Goal: Task Accomplishment & Management: Manage account settings

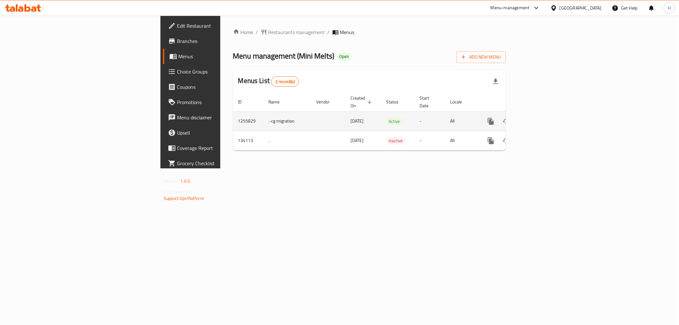
click at [544, 114] on link "enhanced table" at bounding box center [536, 121] width 15 height 15
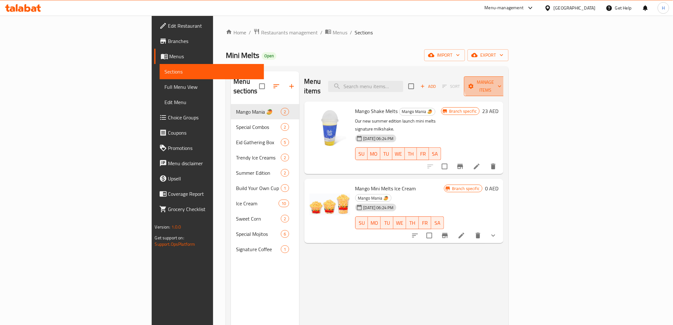
click at [502, 82] on span "Manage items" at bounding box center [485, 86] width 32 height 16
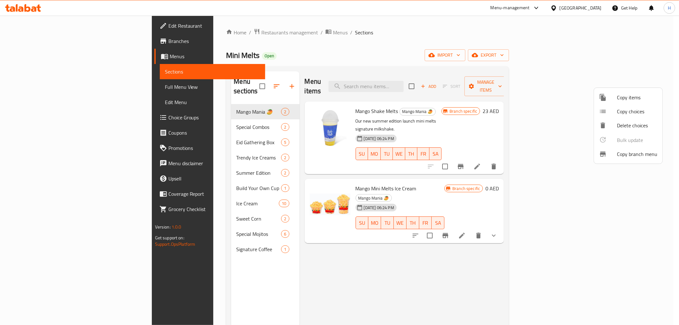
click at [634, 54] on div at bounding box center [339, 162] width 679 height 325
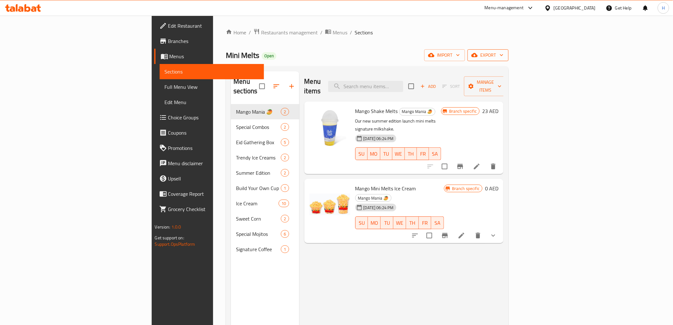
click at [504, 55] on span "export" at bounding box center [488, 55] width 31 height 8
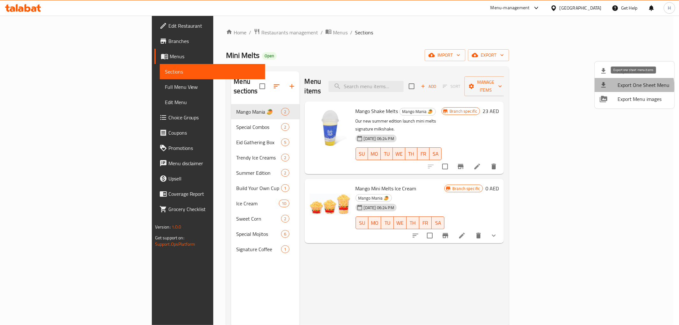
click at [633, 87] on span "Export One Sheet Menu" at bounding box center [643, 85] width 52 height 8
click at [648, 36] on div at bounding box center [339, 162] width 679 height 325
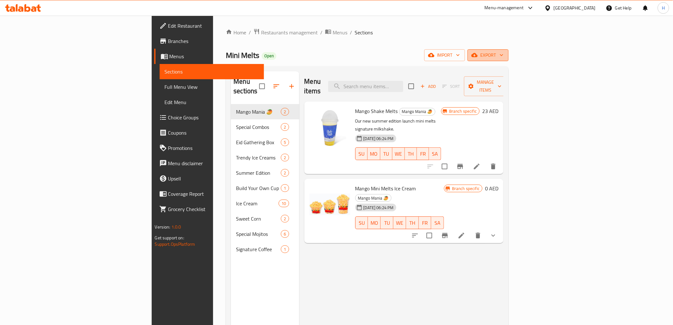
click at [504, 53] on span "export" at bounding box center [488, 55] width 31 height 8
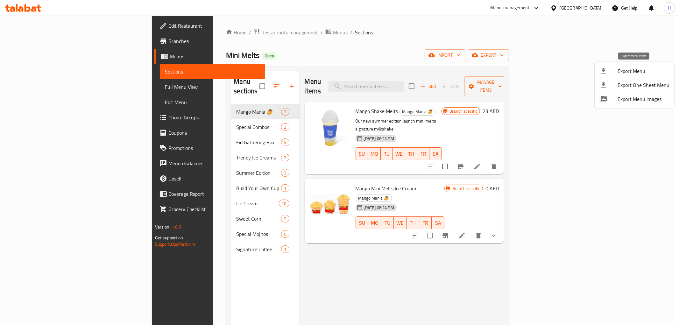
click at [638, 75] on span "Export Menu" at bounding box center [643, 71] width 52 height 8
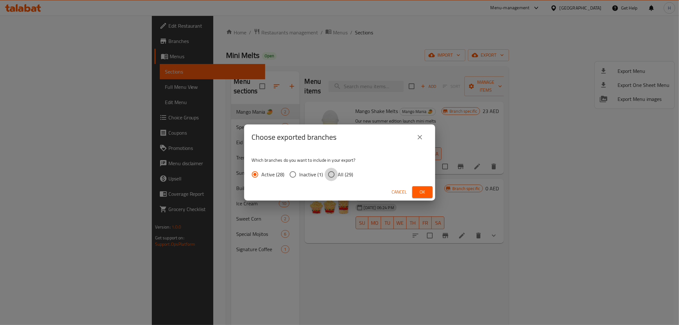
click at [333, 174] on input "All (29)" at bounding box center [331, 174] width 13 height 13
radio input "true"
click at [419, 192] on span "Ok" at bounding box center [422, 192] width 10 height 8
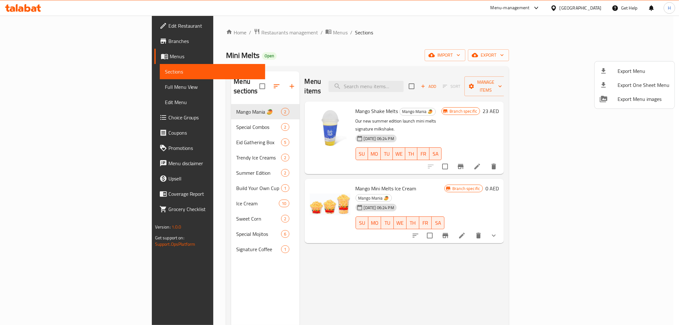
click at [35, 43] on div at bounding box center [339, 162] width 679 height 325
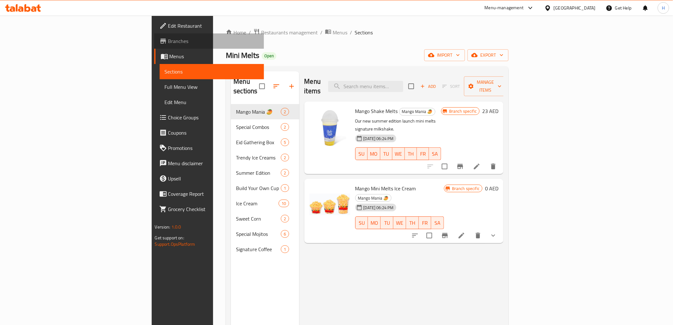
click at [168, 40] on span "Branches" at bounding box center [213, 41] width 91 height 8
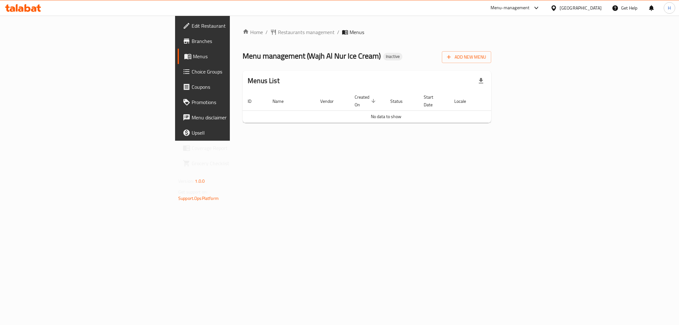
click at [504, 141] on div "Home / Restaurants management / Menus Menu management ( Wajh Al Nur Ice Cream )…" at bounding box center [367, 78] width 274 height 125
click at [486, 56] on span "Add New Menu" at bounding box center [466, 57] width 39 height 8
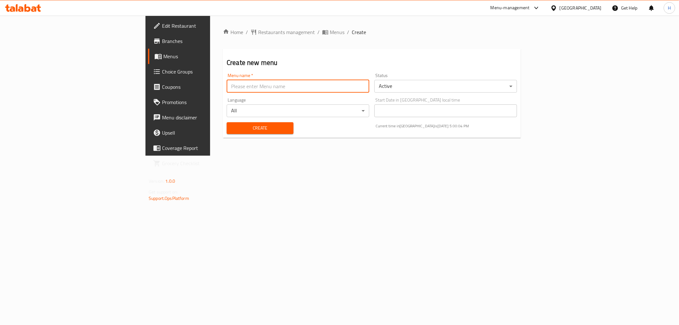
click at [227, 89] on input "text" at bounding box center [298, 86] width 143 height 13
type input "New Menu"
click at [227, 133] on button "Create" at bounding box center [260, 128] width 67 height 12
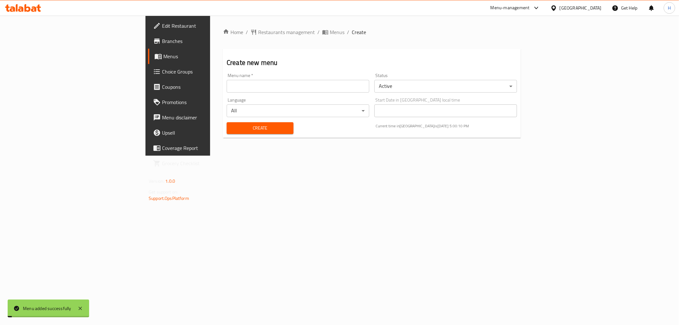
click at [240, 26] on div "Home / Restaurants management / Menus / Create Create new menu Menu name   * Me…" at bounding box center [371, 86] width 323 height 140
click at [330, 30] on span "Menus" at bounding box center [337, 32] width 15 height 8
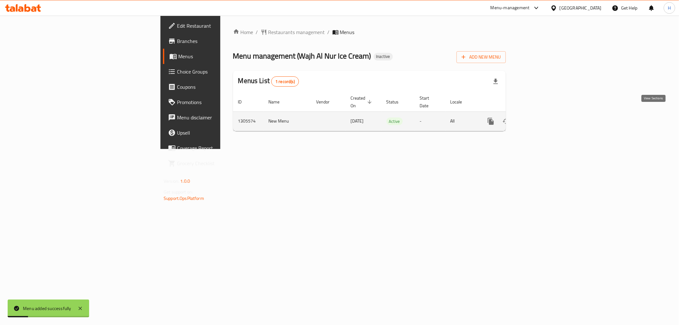
click at [544, 114] on link "enhanced table" at bounding box center [536, 121] width 15 height 15
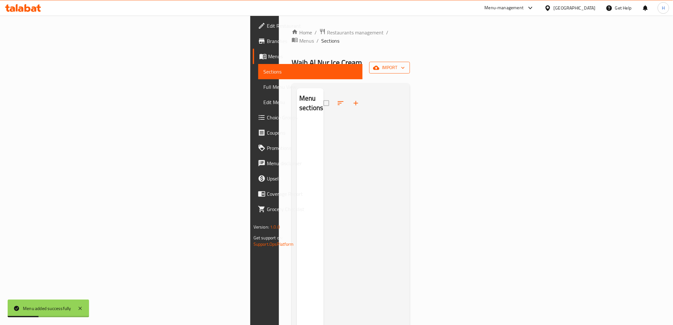
click at [410, 62] on button "import" at bounding box center [390, 68] width 41 height 12
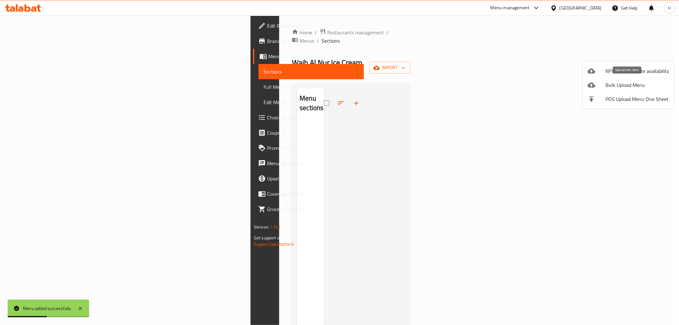
click at [616, 84] on span "Bulk Upload Menu" at bounding box center [637, 85] width 64 height 8
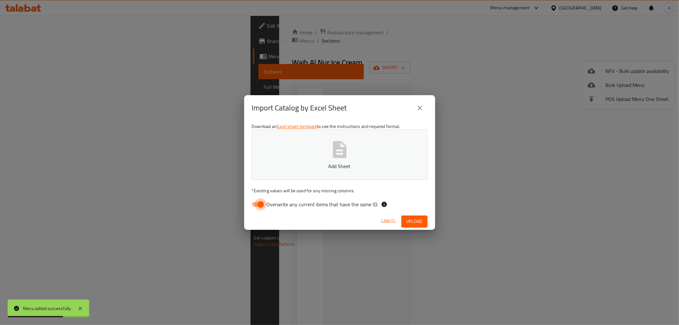
click at [252, 205] on input "Overwrite any current items that have the same ID." at bounding box center [261, 204] width 36 height 12
checkbox input "false"
click at [309, 157] on button "Add Sheet" at bounding box center [340, 155] width 176 height 50
click at [421, 223] on span "Upload" at bounding box center [414, 221] width 16 height 8
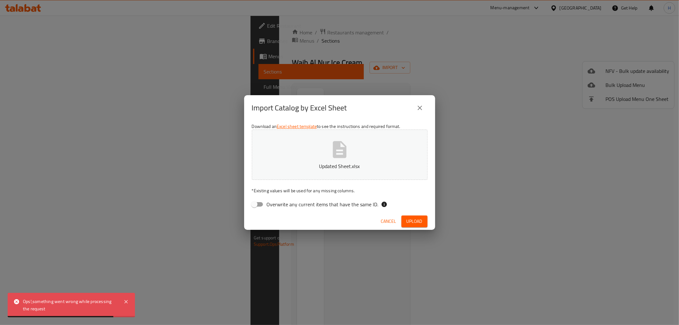
click at [388, 215] on button "Cancel" at bounding box center [388, 221] width 20 height 12
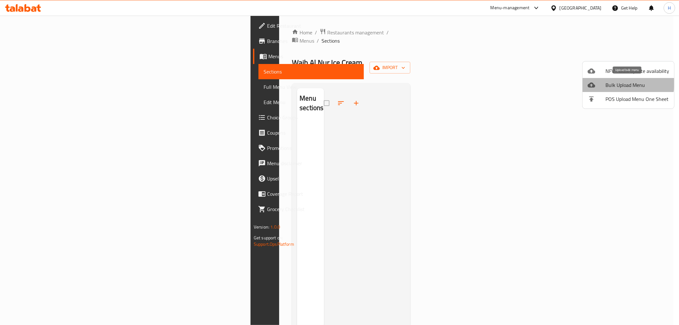
click at [607, 81] on span "Bulk Upload Menu" at bounding box center [637, 85] width 64 height 8
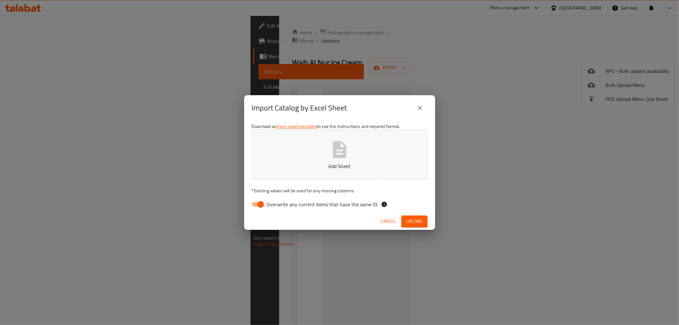
click at [337, 151] on icon "button" at bounding box center [339, 149] width 20 height 20
click at [410, 221] on span "Upload" at bounding box center [414, 221] width 16 height 8
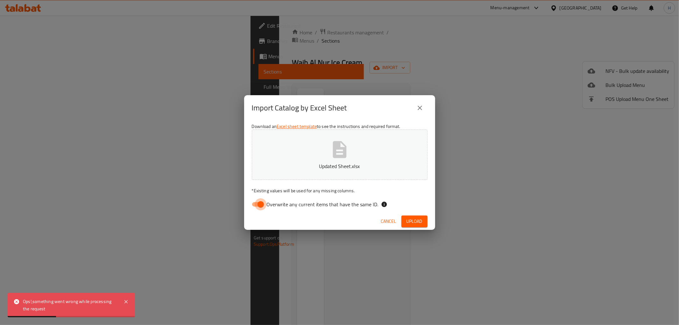
click at [248, 202] on input "Overwrite any current items that have the same ID." at bounding box center [261, 204] width 36 height 12
checkbox input "false"
click at [412, 221] on span "Upload" at bounding box center [414, 221] width 16 height 8
click at [123, 303] on icon at bounding box center [126, 302] width 8 height 8
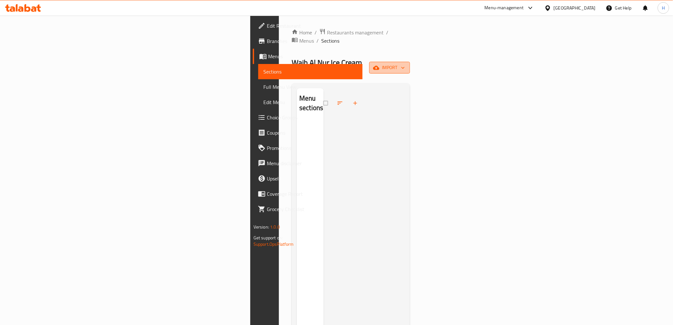
click at [405, 64] on span "import" at bounding box center [390, 68] width 31 height 8
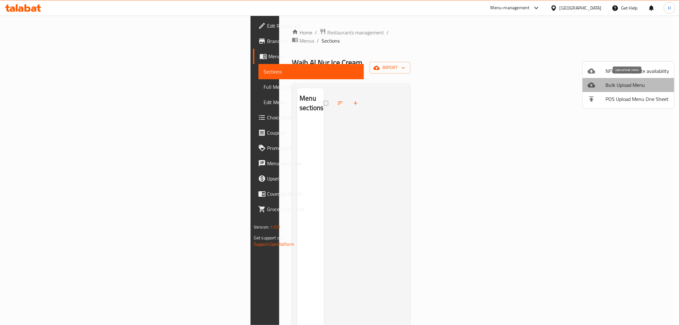
click at [650, 88] on span "Bulk Upload Menu" at bounding box center [637, 85] width 64 height 8
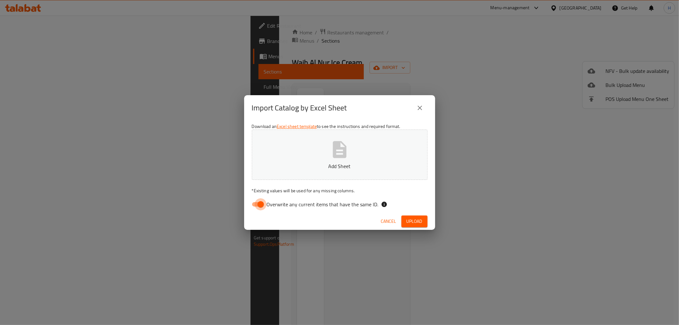
click at [258, 201] on input "Overwrite any current items that have the same ID." at bounding box center [261, 204] width 36 height 12
checkbox input "false"
click at [349, 132] on button "Add Sheet" at bounding box center [340, 155] width 176 height 50
click at [412, 219] on span "Upload" at bounding box center [414, 221] width 16 height 8
click at [341, 158] on icon "button" at bounding box center [340, 149] width 14 height 17
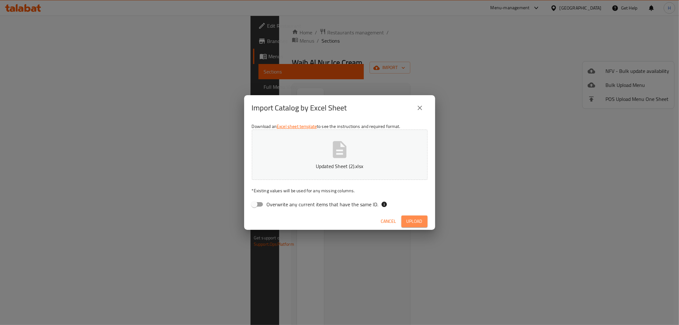
click at [418, 223] on span "Upload" at bounding box center [414, 221] width 16 height 8
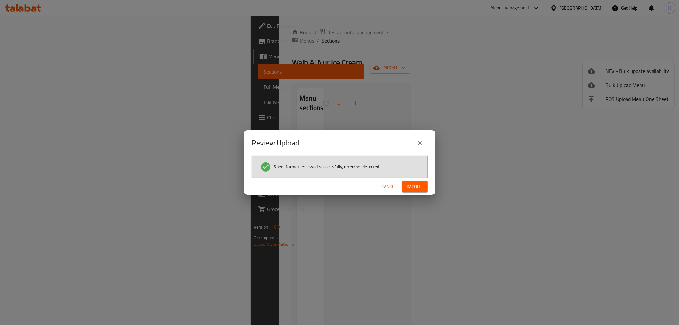
click at [425, 174] on div "Sheet format reviewed successfully, no errors detected." at bounding box center [340, 167] width 176 height 23
click at [416, 189] on span "Import" at bounding box center [414, 187] width 15 height 8
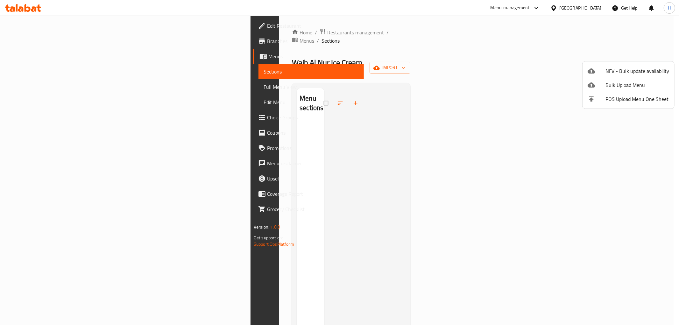
click at [40, 84] on div at bounding box center [339, 162] width 679 height 325
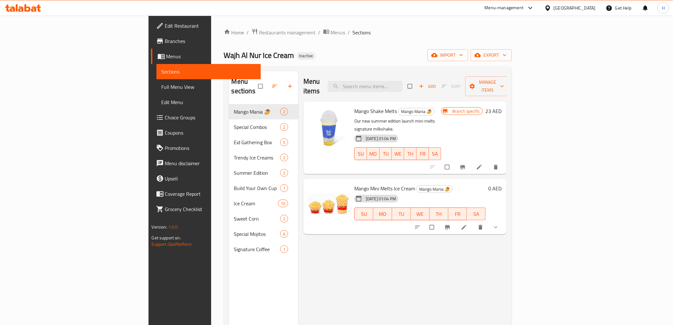
click at [162, 88] on span "Full Menu View" at bounding box center [209, 87] width 94 height 8
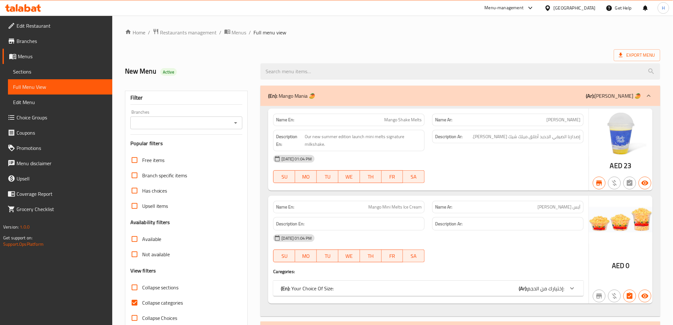
click at [153, 121] on input "Branches" at bounding box center [181, 122] width 98 height 9
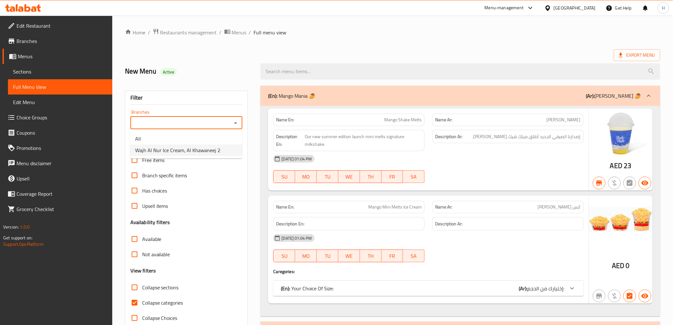
click at [167, 153] on span "Wajh Al Nur Ice Cream, Al Khawaneej 2" at bounding box center [177, 150] width 85 height 8
type input "Wajh Al Nur Ice Cream, Al Khawaneej 2"
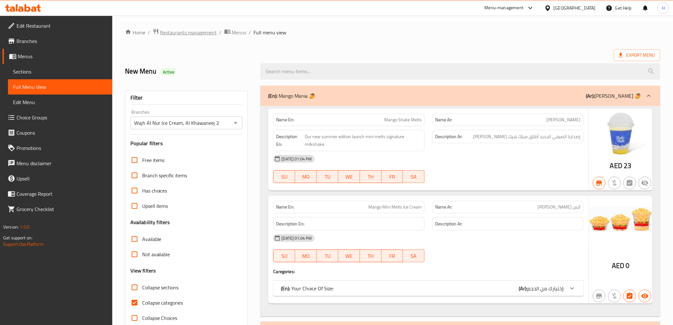
click at [196, 29] on span "Restaurants management" at bounding box center [188, 33] width 57 height 8
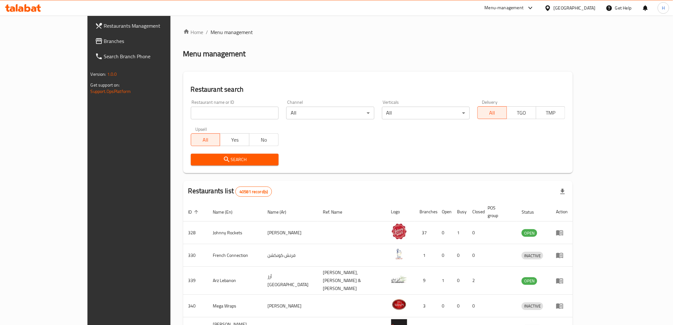
click at [238, 106] on div "Restaurant name or ID Restaurant name or ID" at bounding box center [235, 109] width 88 height 19
drag, startPoint x: 230, startPoint y: 113, endPoint x: 229, endPoint y: 116, distance: 3.7
click at [230, 113] on input "search" at bounding box center [235, 113] width 88 height 13
paste input "C 10 Cafe"
type input "C 10 Cafe"
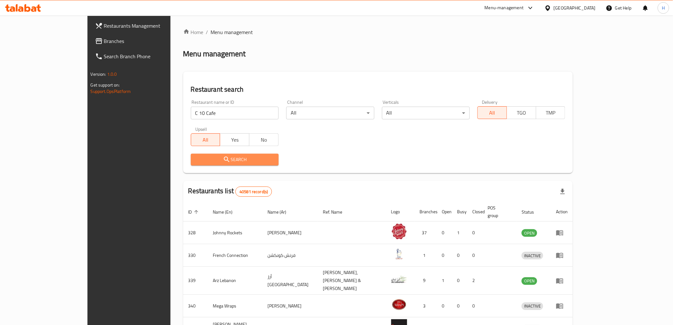
click at [198, 159] on span "Search" at bounding box center [235, 160] width 78 height 8
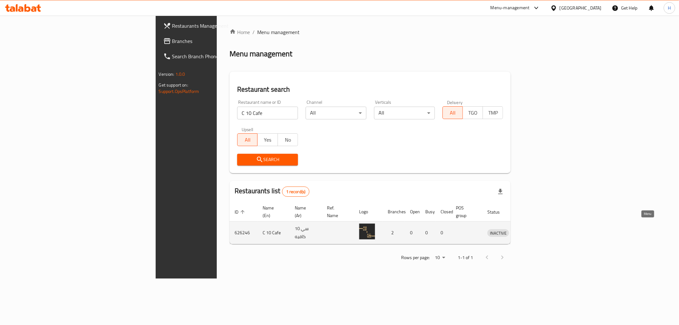
click at [529, 229] on icon "enhanced table" at bounding box center [526, 233] width 8 height 8
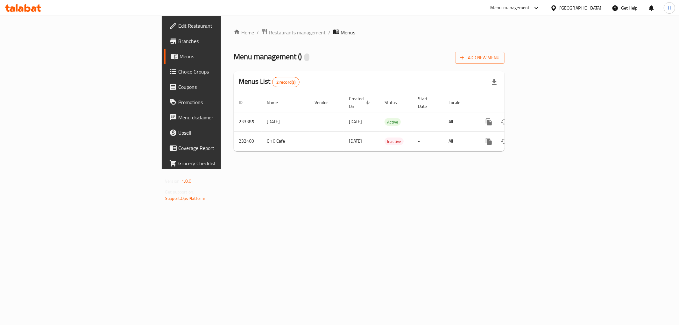
click at [178, 26] on span "Edit Restaurant" at bounding box center [224, 26] width 92 height 8
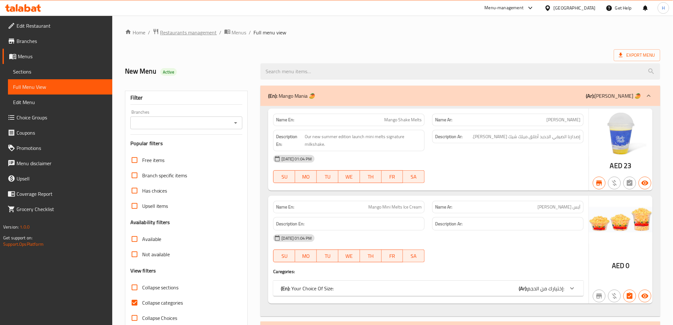
click at [180, 34] on span "Restaurants management" at bounding box center [188, 33] width 57 height 8
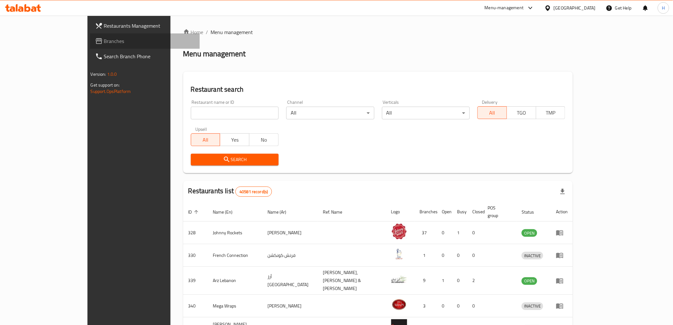
click at [104, 39] on span "Branches" at bounding box center [149, 41] width 91 height 8
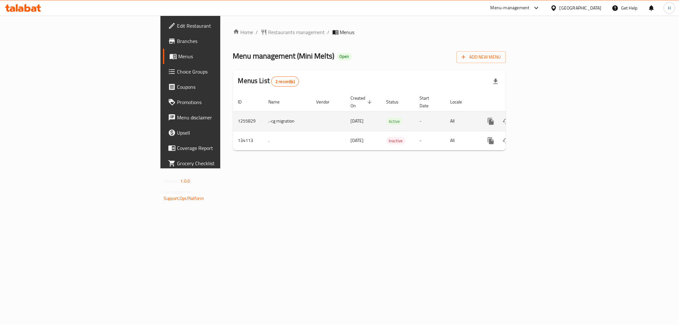
click at [540, 117] on icon "enhanced table" at bounding box center [537, 121] width 8 height 8
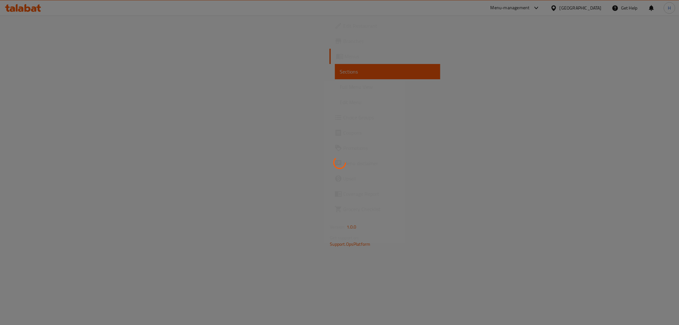
click at [72, 79] on div at bounding box center [339, 162] width 679 height 325
click at [67, 85] on div at bounding box center [339, 162] width 679 height 325
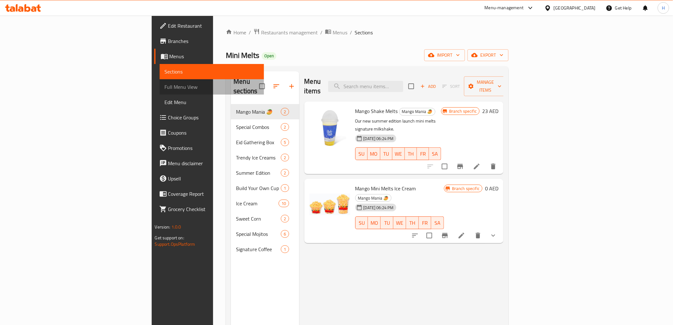
click at [165, 85] on span "Full Menu View" at bounding box center [212, 87] width 94 height 8
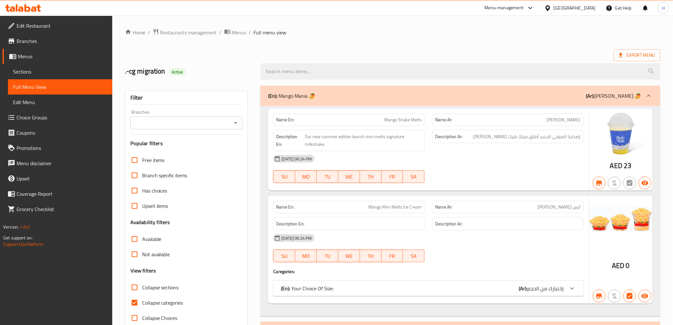
click at [216, 128] on div "Branches" at bounding box center [186, 122] width 112 height 13
click at [235, 123] on icon "Open" at bounding box center [236, 123] width 8 height 8
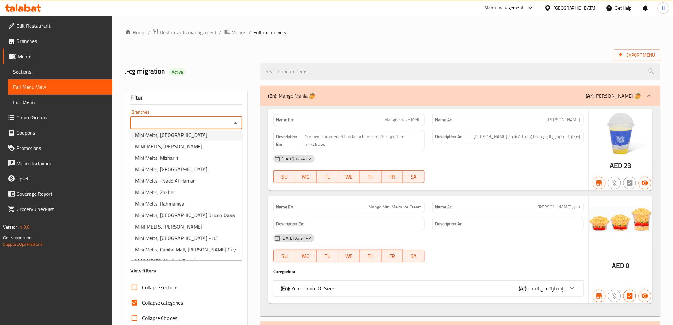
scroll to position [177, 0]
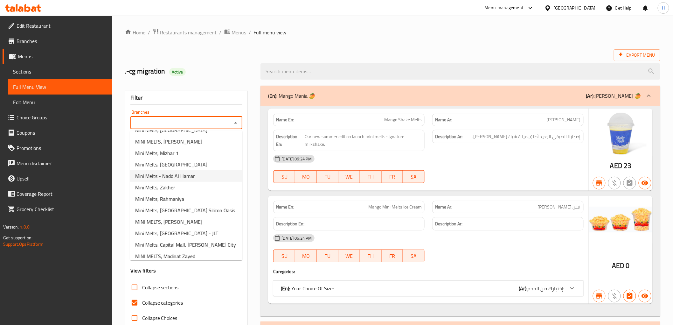
click at [210, 172] on li "Mini Melts - Nadd Al Hamar" at bounding box center [186, 175] width 112 height 11
type input "Mini Melts - Nadd Al Hamar"
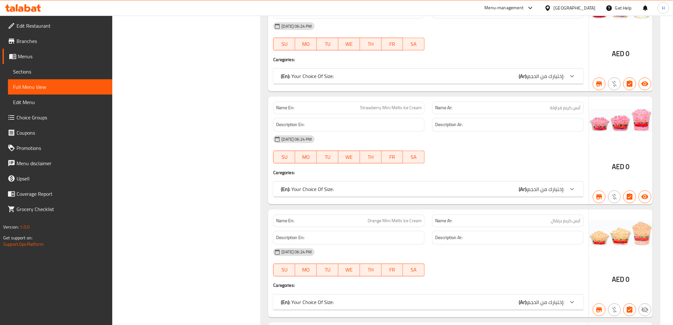
scroll to position [2729, 0]
